Goal: Navigation & Orientation: Go to known website

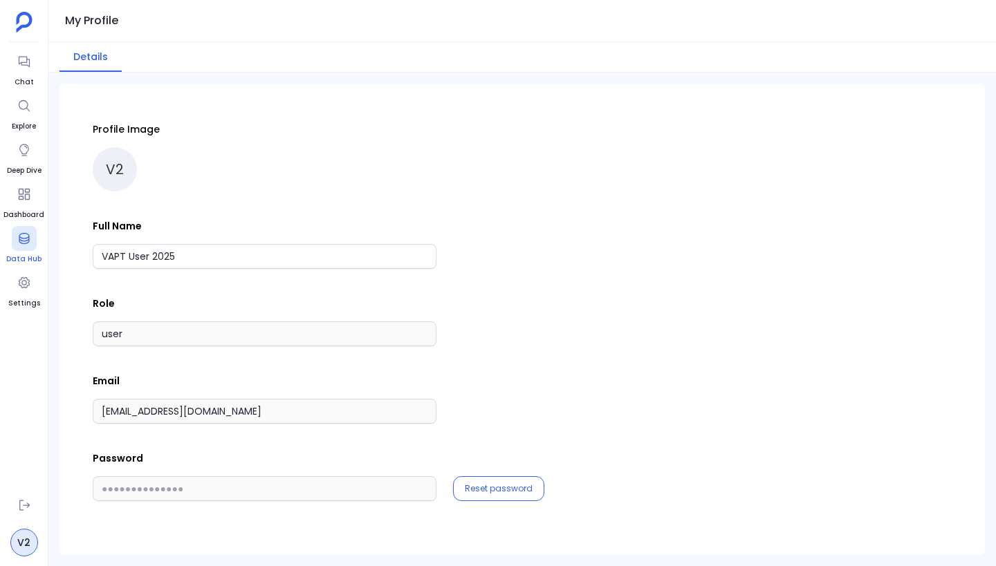
click at [18, 239] on icon at bounding box center [24, 239] width 14 height 14
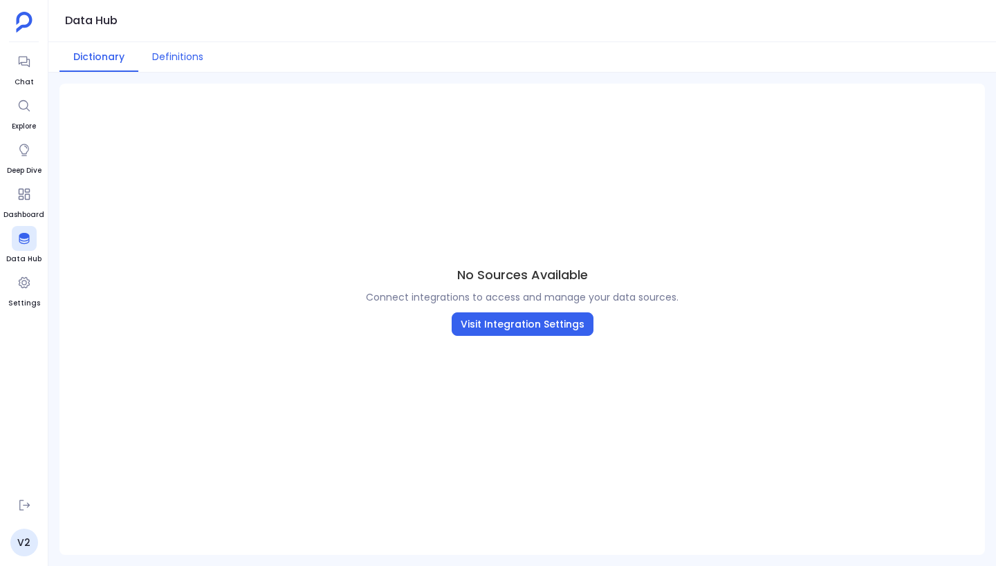
click at [179, 55] on button "Definitions" at bounding box center [177, 57] width 79 height 30
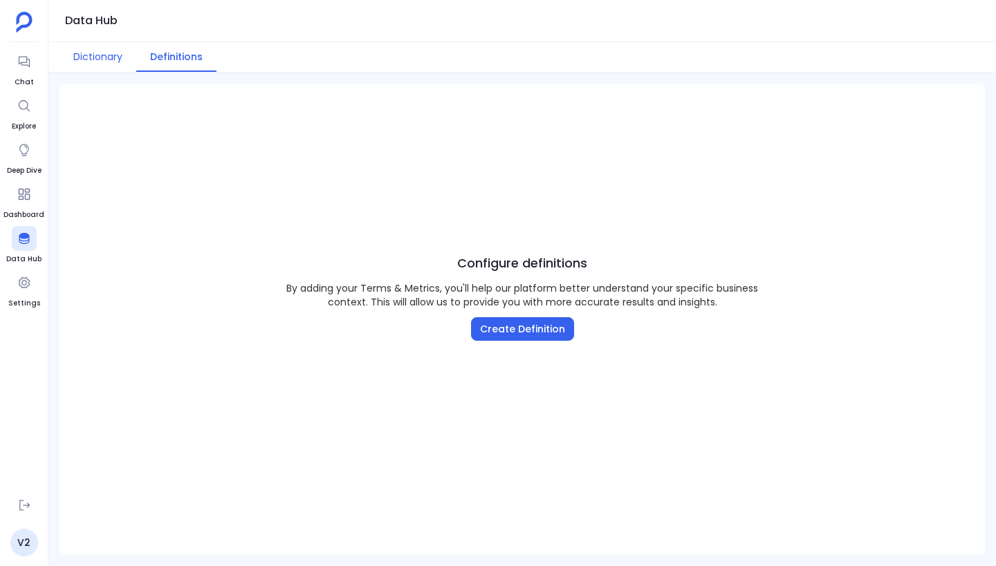
click at [104, 57] on button "Dictionary" at bounding box center [97, 57] width 77 height 30
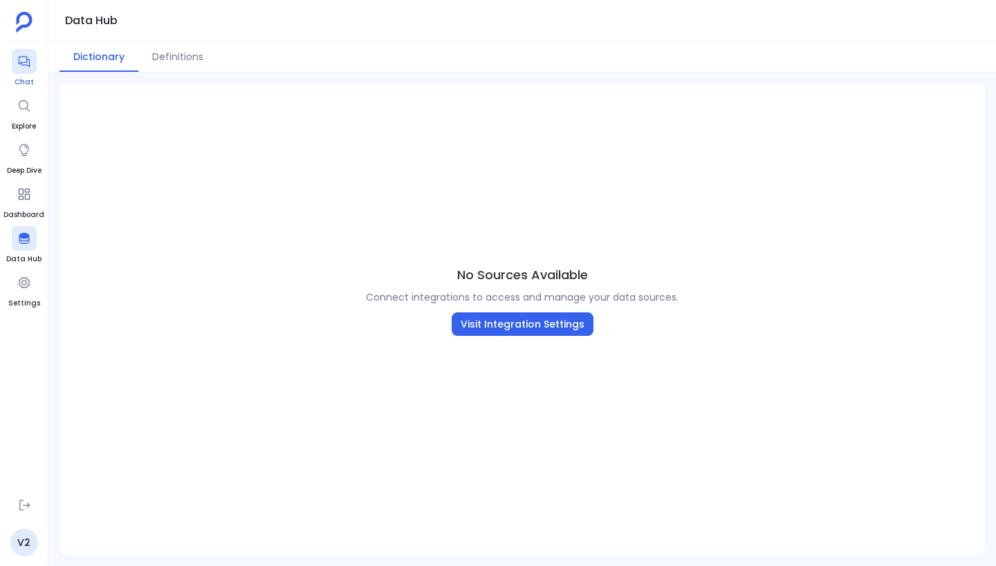
click at [27, 71] on div at bounding box center [24, 61] width 25 height 25
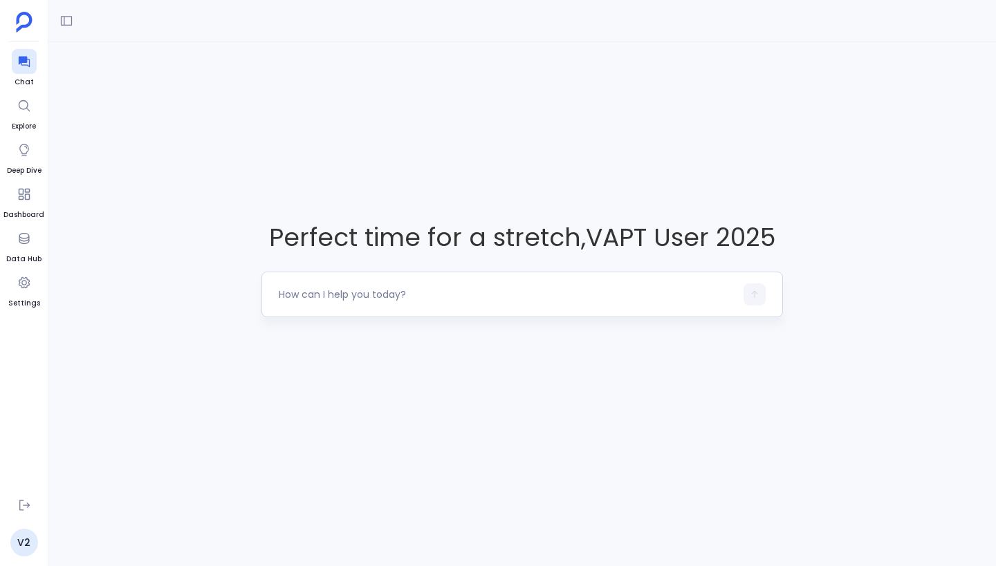
click at [371, 289] on textarea at bounding box center [507, 295] width 456 height 14
click at [20, 145] on icon at bounding box center [24, 150] width 14 height 14
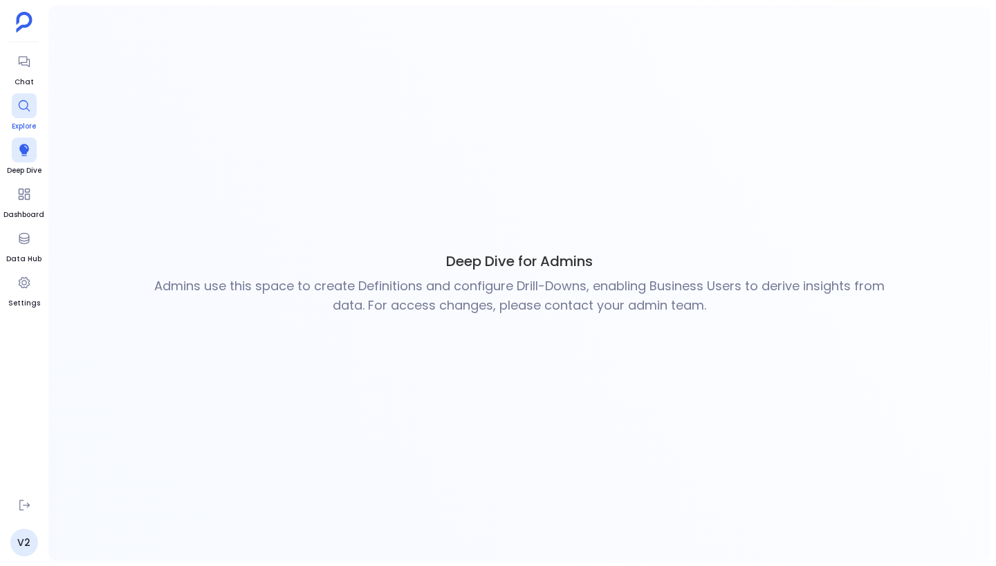
click at [27, 118] on div at bounding box center [24, 105] width 25 height 25
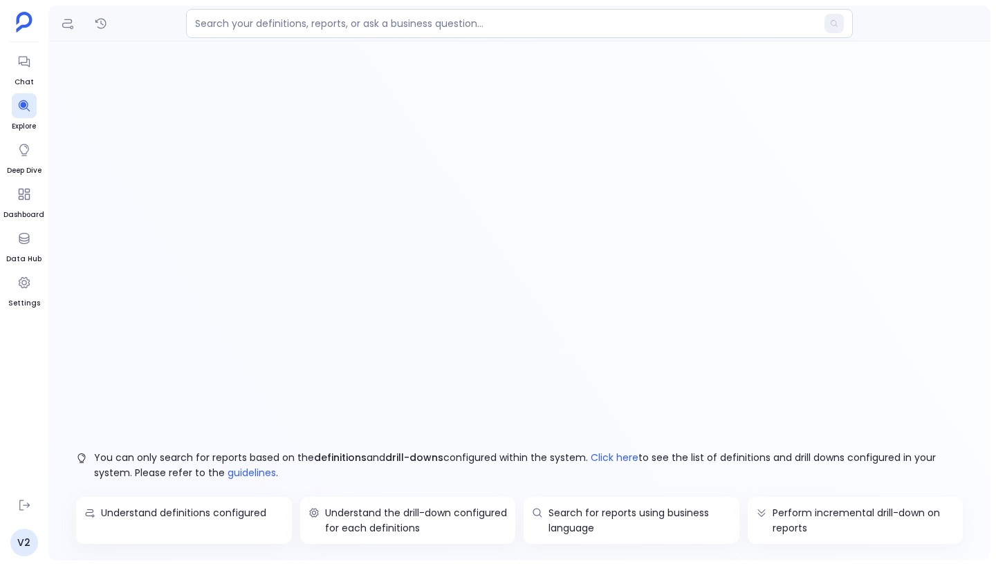
click at [33, 176] on ul "Chat Explore Deep Dive Dashboard Data Hub Settings" at bounding box center [23, 267] width 41 height 437
click at [30, 160] on div at bounding box center [24, 150] width 25 height 25
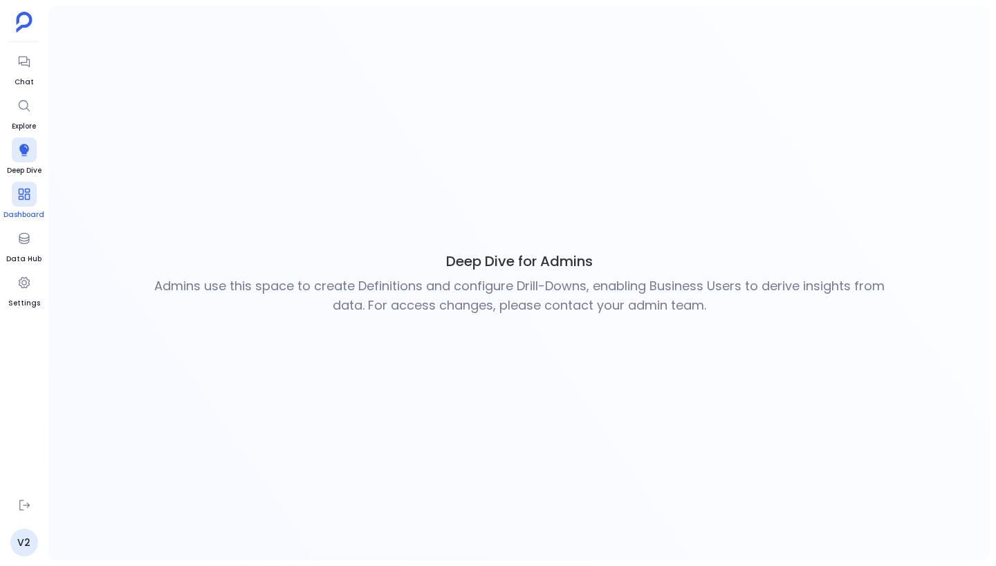
click at [26, 198] on icon at bounding box center [24, 194] width 14 height 14
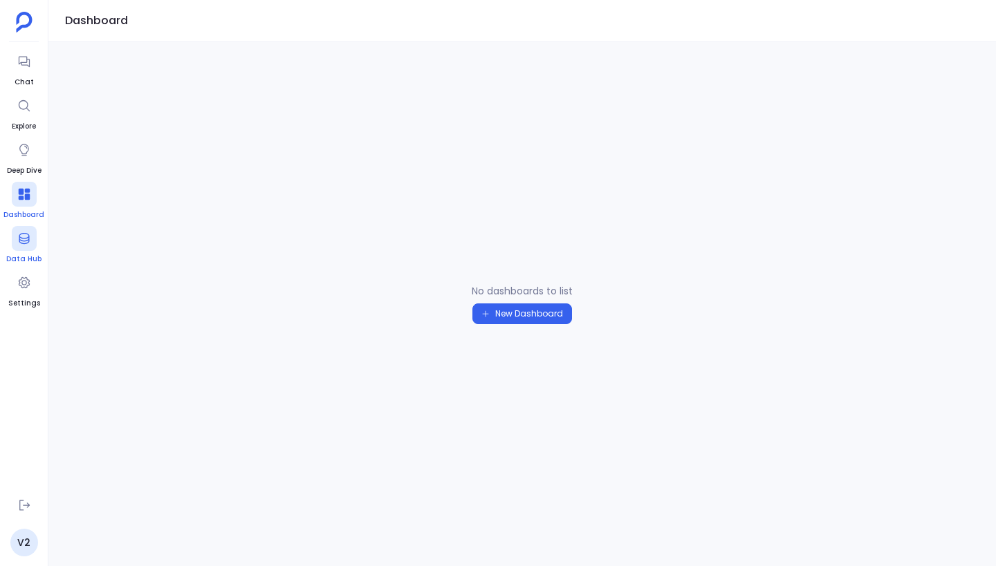
click at [23, 245] on icon at bounding box center [24, 239] width 14 height 14
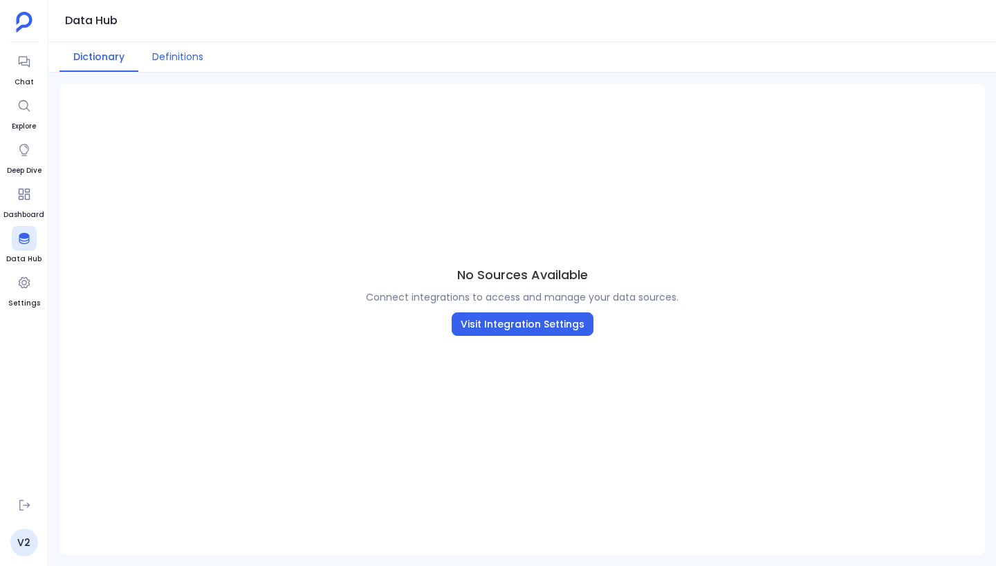
click at [187, 60] on button "Definitions" at bounding box center [177, 57] width 79 height 30
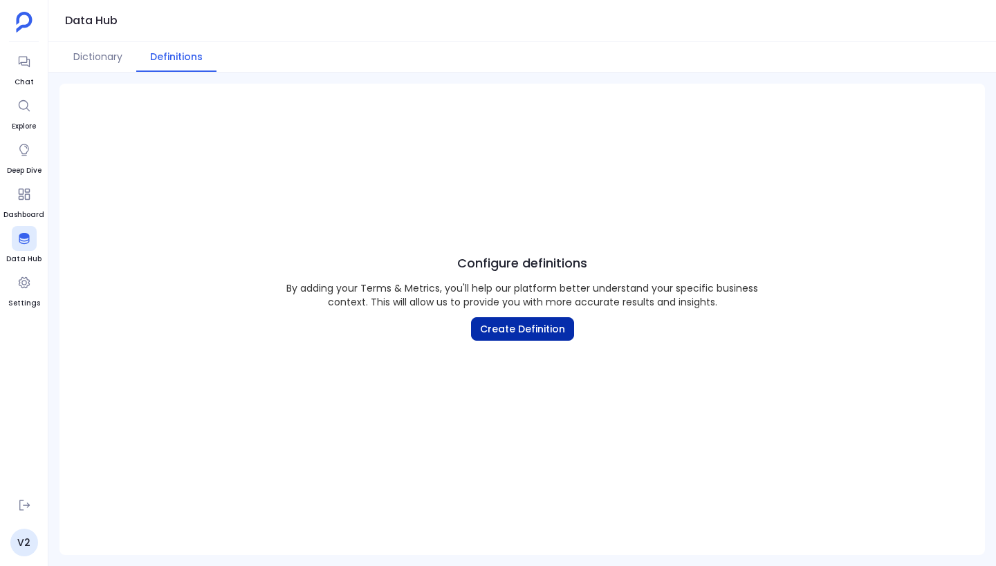
click at [508, 338] on button "Create Definition" at bounding box center [522, 329] width 103 height 24
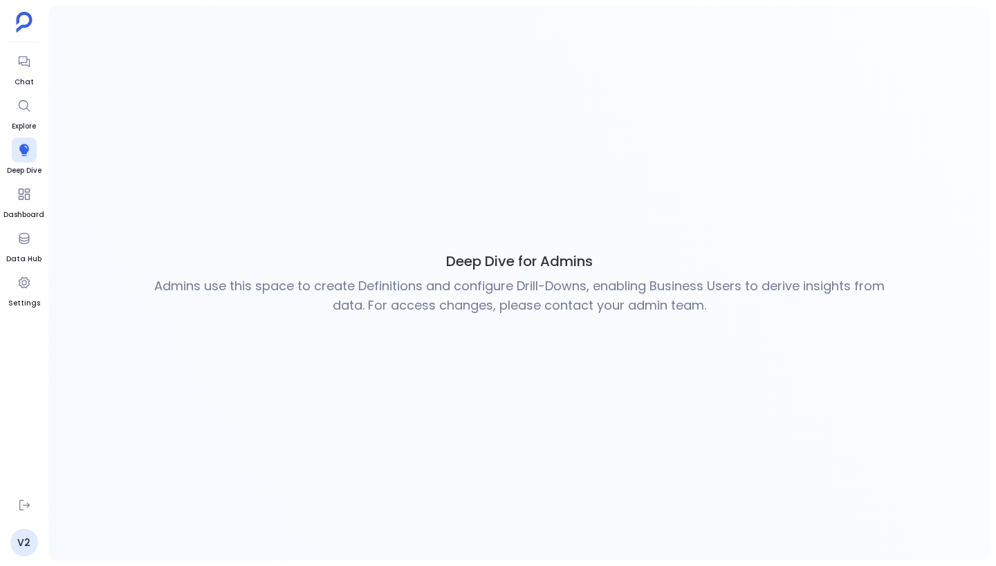
click at [291, 203] on div "Deep Dive for Admins Admins use this space to create Definitions and configure …" at bounding box center [519, 283] width 942 height 555
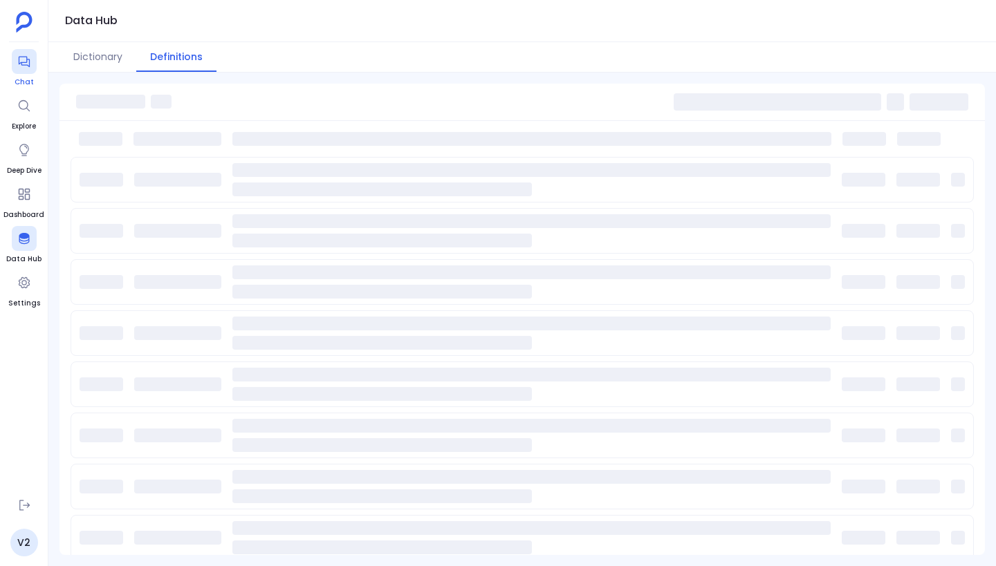
click at [28, 58] on icon at bounding box center [24, 62] width 14 height 14
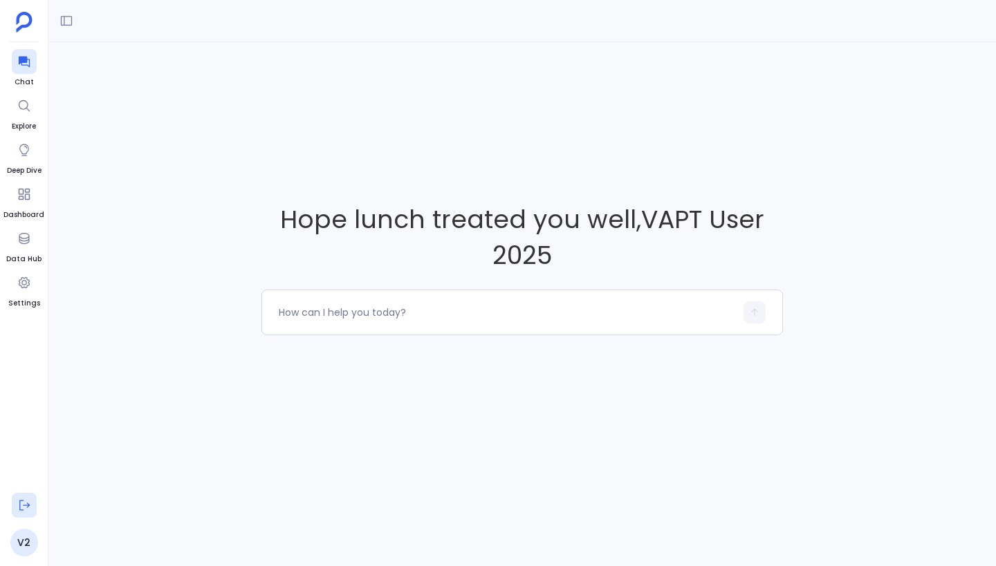
click at [21, 501] on icon at bounding box center [24, 506] width 14 height 14
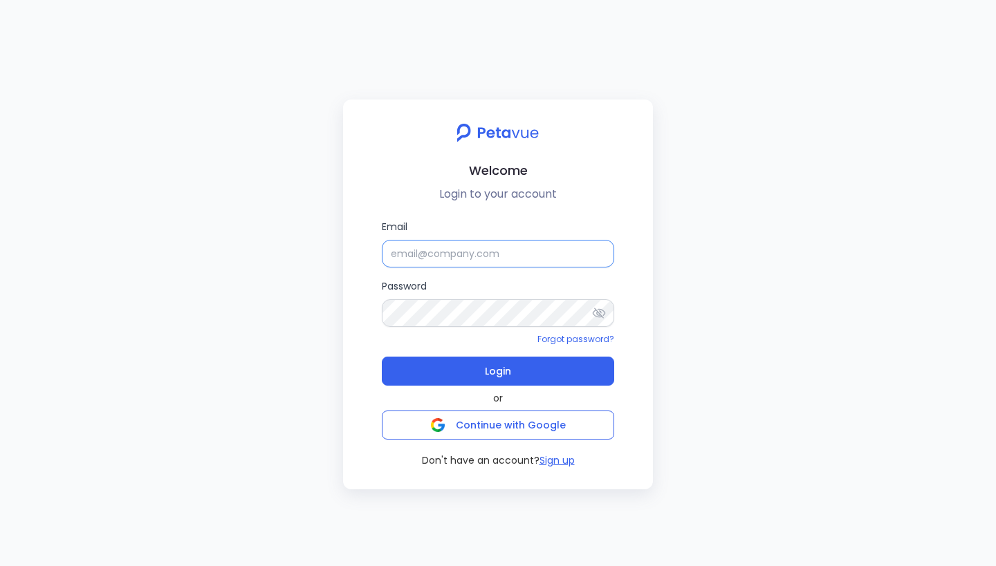
click at [414, 252] on input "Email" at bounding box center [498, 254] width 232 height 28
click at [416, 257] on input "Email" at bounding box center [498, 254] width 232 height 28
click at [181, 163] on div "Welcome Login to your account Email Password Forgot password? Login or Continue…" at bounding box center [498, 283] width 996 height 566
click at [480, 250] on input "Email" at bounding box center [498, 253] width 232 height 28
paste input "[EMAIL_ADDRESS][DOMAIN_NAME]"
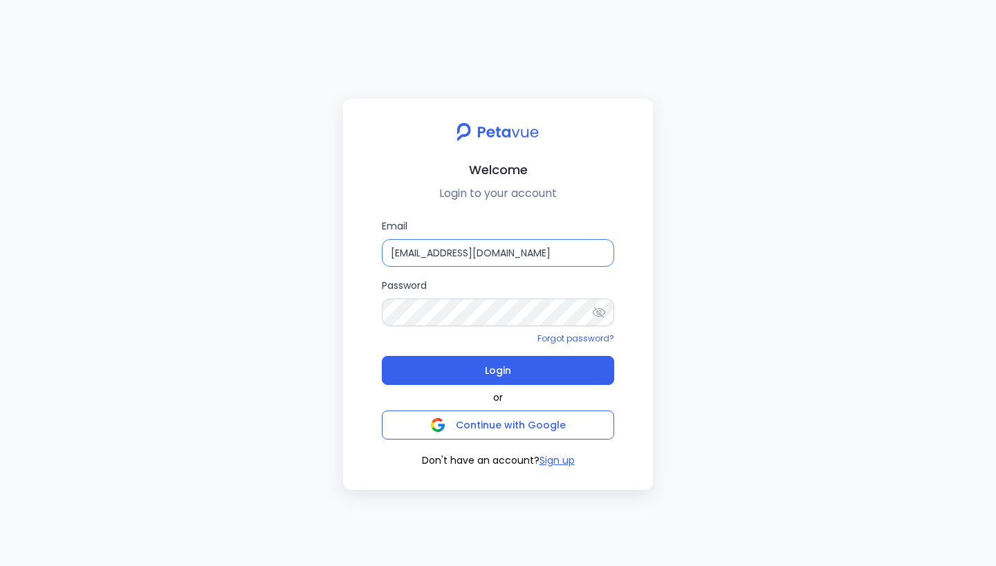
type input "[EMAIL_ADDRESS][DOMAIN_NAME]"
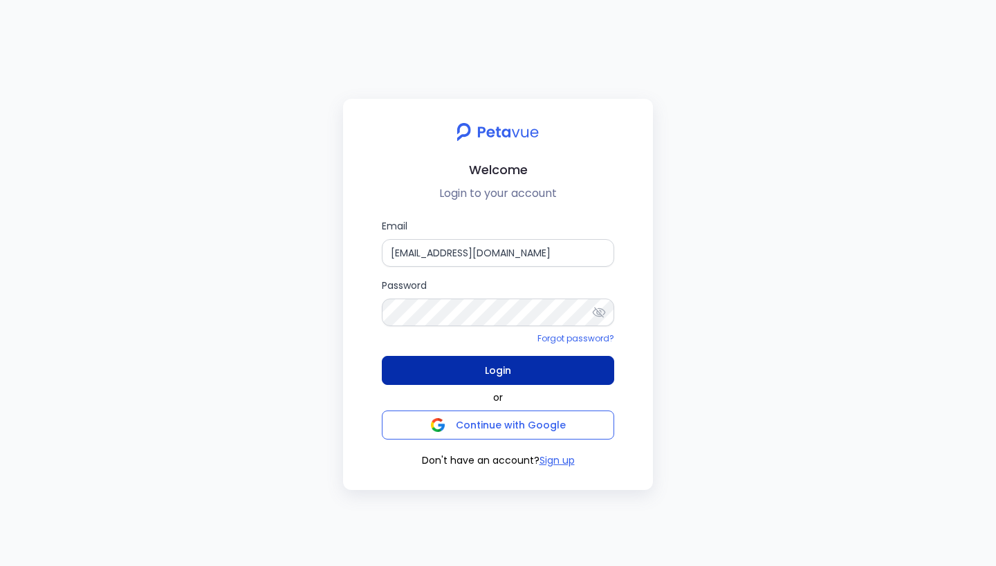
click at [492, 373] on span "Login" at bounding box center [498, 370] width 26 height 19
